Goal: Task Accomplishment & Management: Complete application form

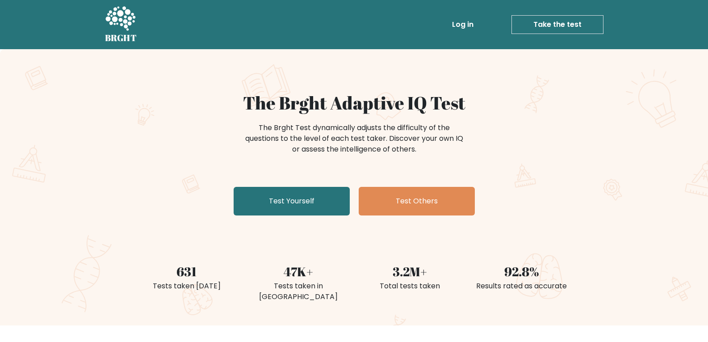
drag, startPoint x: 285, startPoint y: 198, endPoint x: 82, endPoint y: 181, distance: 203.1
click at [285, 198] on link "Test Yourself" at bounding box center [292, 201] width 116 height 29
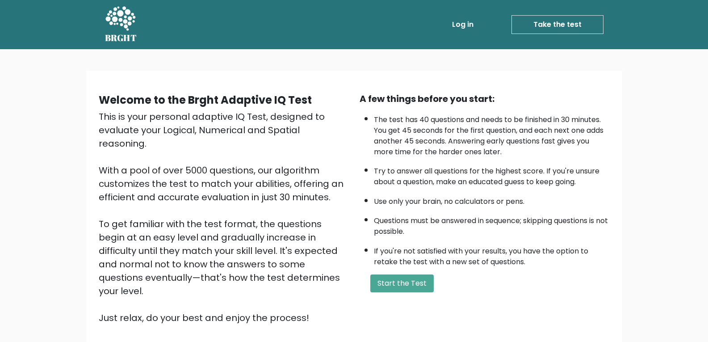
drag, startPoint x: 421, startPoint y: 283, endPoint x: 271, endPoint y: 254, distance: 152.8
click at [420, 283] on button "Start the Test" at bounding box center [401, 283] width 63 height 18
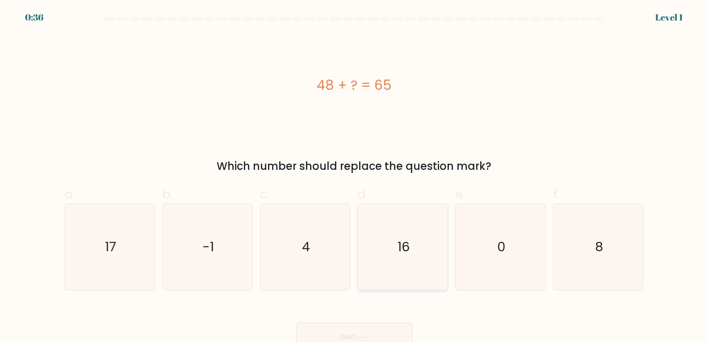
click at [383, 252] on icon "16" at bounding box center [403, 247] width 86 height 86
click at [355, 177] on input "d. 16" at bounding box center [354, 174] width 0 height 6
radio input "true"
click at [383, 252] on icon "16" at bounding box center [402, 246] width 85 height 85
click at [355, 177] on input "d. 16" at bounding box center [354, 174] width 0 height 6
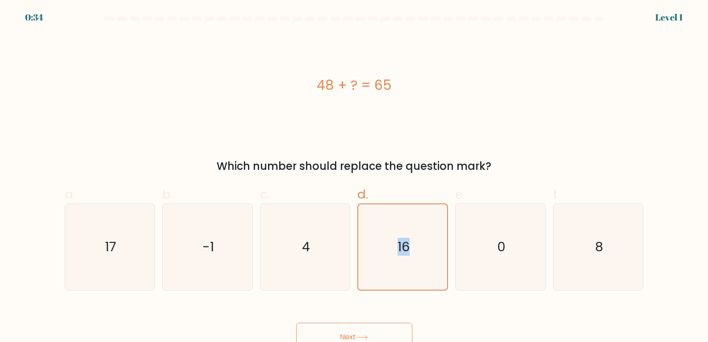
click at [349, 327] on button "Next" at bounding box center [354, 337] width 116 height 29
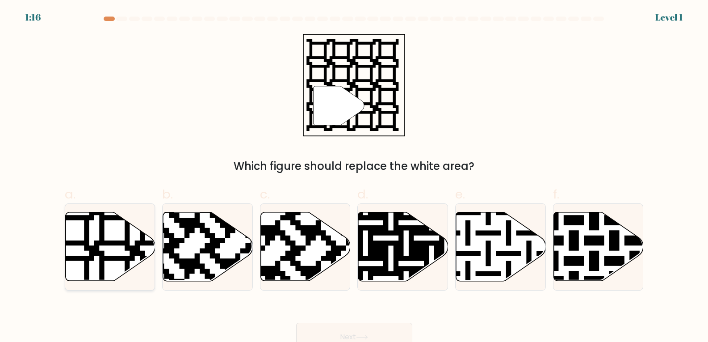
click at [101, 238] on icon at bounding box center [135, 210] width 163 height 163
click at [354, 177] on input "a." at bounding box center [354, 174] width 0 height 6
radio input "true"
click at [385, 321] on div "Next" at bounding box center [354, 326] width 590 height 50
click at [385, 324] on button "Next" at bounding box center [354, 337] width 116 height 29
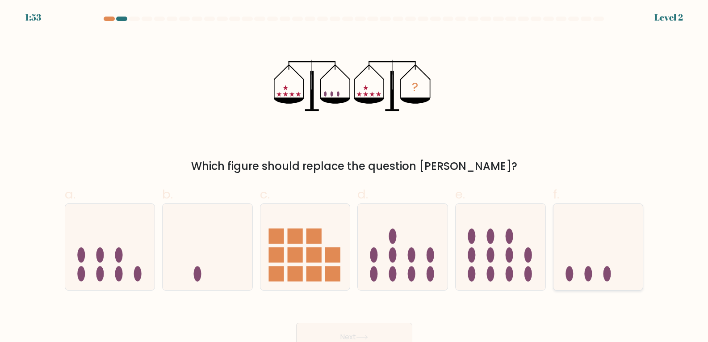
click at [598, 260] on icon at bounding box center [599, 247] width 90 height 74
click at [355, 177] on input "f." at bounding box center [354, 174] width 0 height 6
radio input "true"
click at [348, 326] on button "Next" at bounding box center [354, 337] width 116 height 29
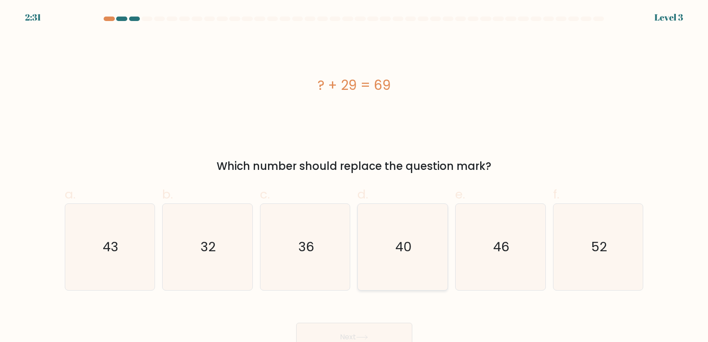
click at [411, 256] on icon "40" at bounding box center [403, 247] width 86 height 86
click at [355, 177] on input "d. 40" at bounding box center [354, 174] width 0 height 6
radio input "true"
click at [334, 329] on button "Next" at bounding box center [354, 337] width 116 height 29
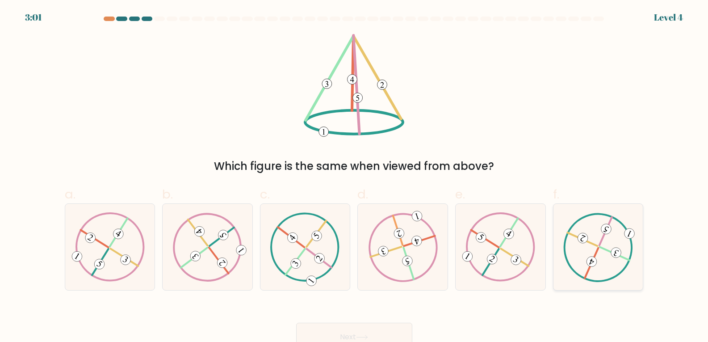
click at [588, 257] on icon at bounding box center [598, 246] width 70 height 69
click at [355, 177] on input "f." at bounding box center [354, 174] width 0 height 6
radio input "true"
click at [342, 329] on button "Next" at bounding box center [354, 337] width 116 height 29
